Goal: Task Accomplishment & Management: Use online tool/utility

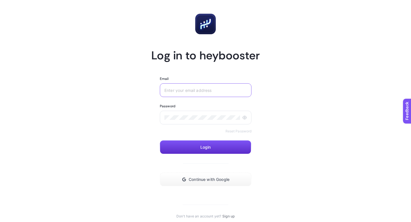
click at [205, 92] on input "Email" at bounding box center [205, 90] width 83 height 5
click at [212, 177] on span "Continue with Google" at bounding box center [209, 179] width 41 height 5
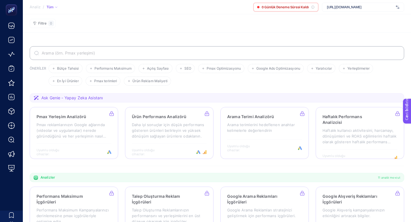
click at [111, 49] on label at bounding box center [217, 53] width 375 height 14
click at [111, 51] on input "Aramak" at bounding box center [220, 53] width 359 height 5
